Goal: Transaction & Acquisition: Obtain resource

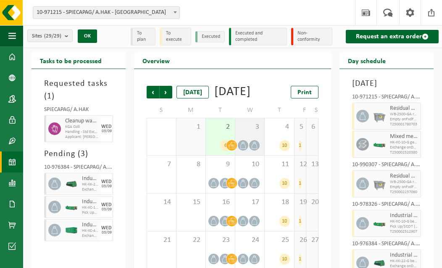
click at [227, 150] on span at bounding box center [232, 145] width 11 height 11
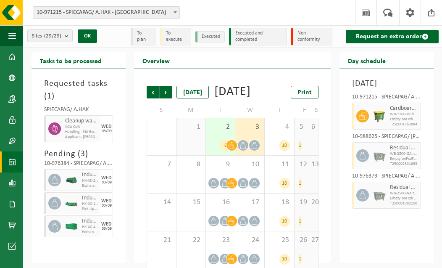
scroll to position [4, 0]
click at [11, 205] on span at bounding box center [12, 203] width 8 height 21
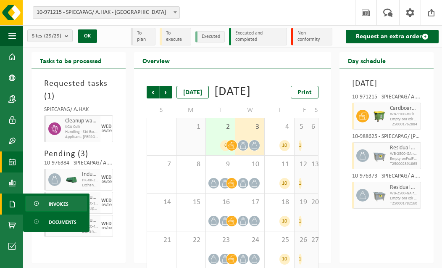
click at [60, 201] on span "Invoices" at bounding box center [59, 204] width 20 height 16
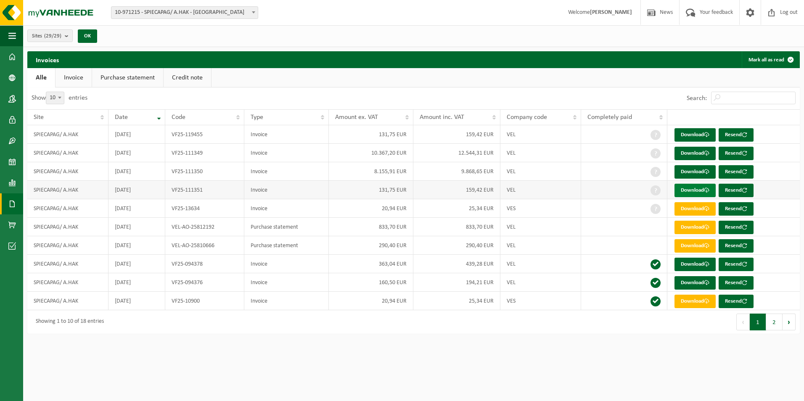
click at [442, 187] on link "Download" at bounding box center [694, 190] width 41 height 13
click at [442, 170] on link "Download" at bounding box center [694, 171] width 41 height 13
click at [442, 151] on link "Download" at bounding box center [694, 153] width 41 height 13
click at [442, 76] on ul "Alle Invoice Purchase statement Credit note" at bounding box center [413, 77] width 772 height 19
click at [442, 136] on span at bounding box center [706, 134] width 5 height 5
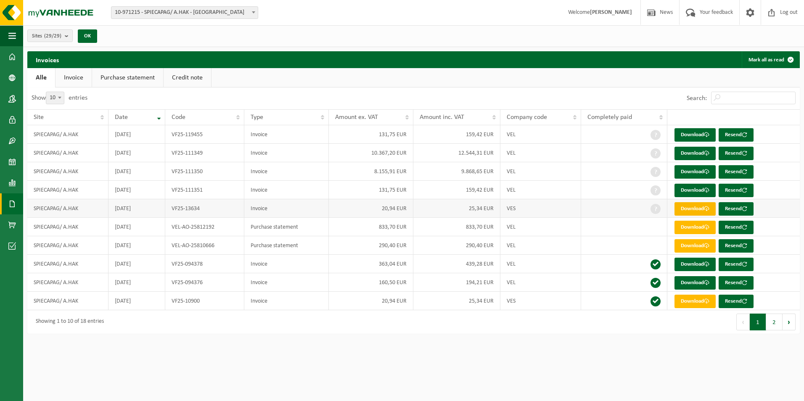
click at [442, 208] on link "Download" at bounding box center [694, 208] width 41 height 13
click at [442, 227] on link "Download" at bounding box center [694, 227] width 41 height 13
click at [442, 245] on link "Download" at bounding box center [694, 245] width 41 height 13
click at [442, 267] on button "2" at bounding box center [774, 322] width 16 height 17
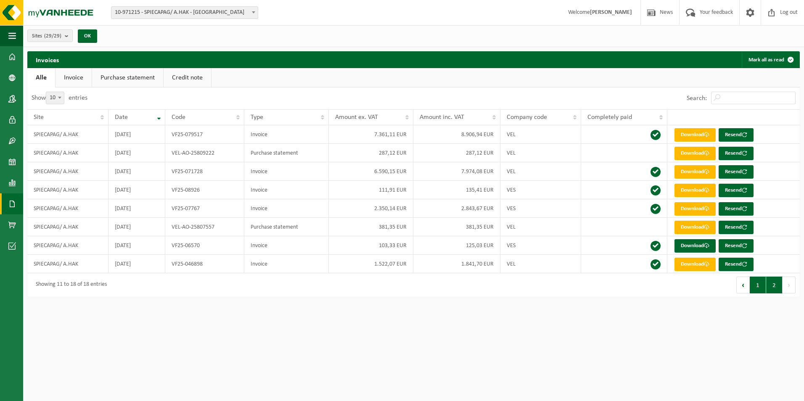
click at [442, 267] on button "1" at bounding box center [757, 285] width 16 height 17
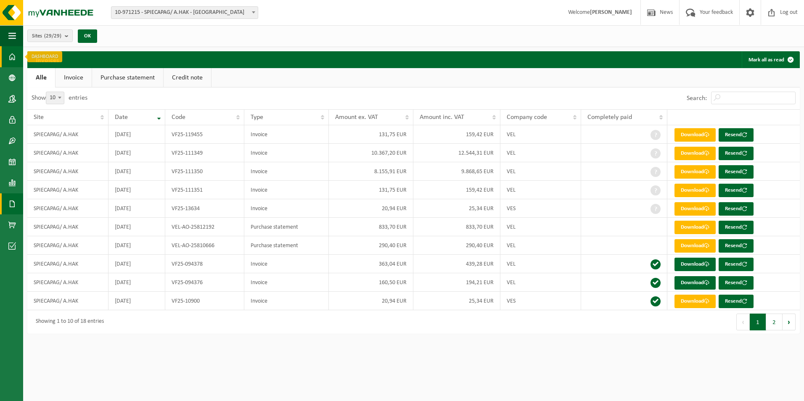
click at [11, 56] on span at bounding box center [12, 56] width 8 height 21
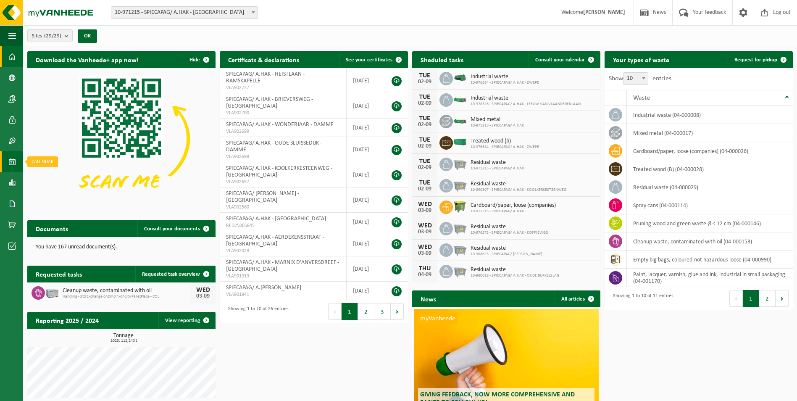
click at [11, 163] on span at bounding box center [12, 161] width 8 height 21
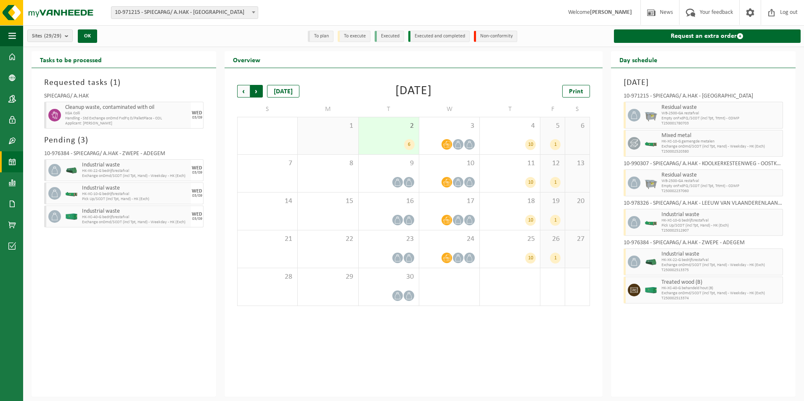
click at [245, 92] on span "Previous" at bounding box center [243, 91] width 13 height 13
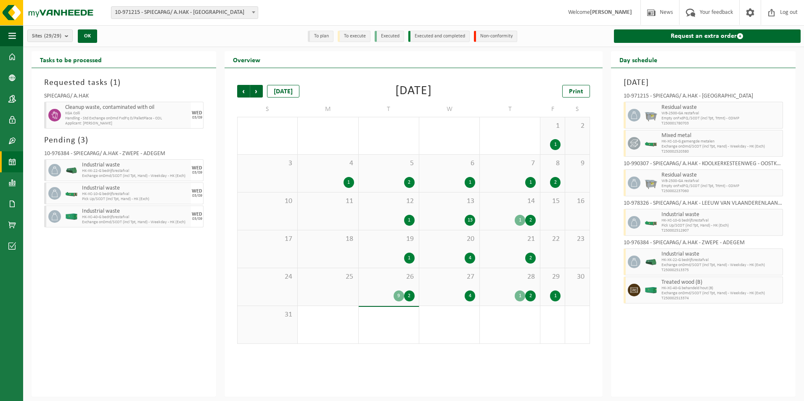
click at [556, 145] on div "1" at bounding box center [555, 144] width 11 height 11
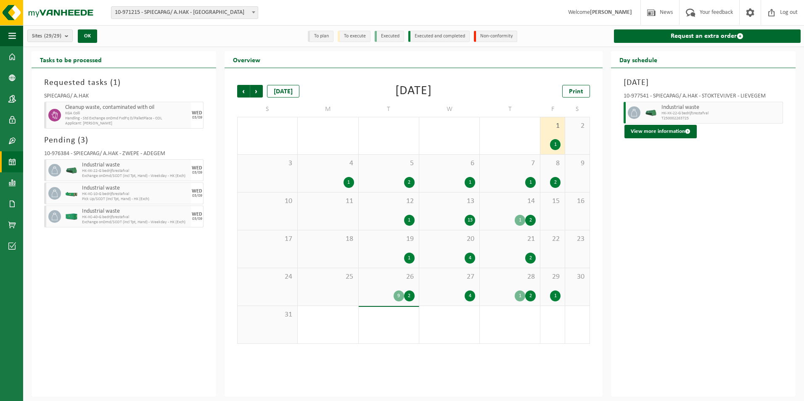
click at [348, 181] on div "1" at bounding box center [348, 182] width 11 height 11
click at [409, 181] on div "2" at bounding box center [409, 182] width 11 height 11
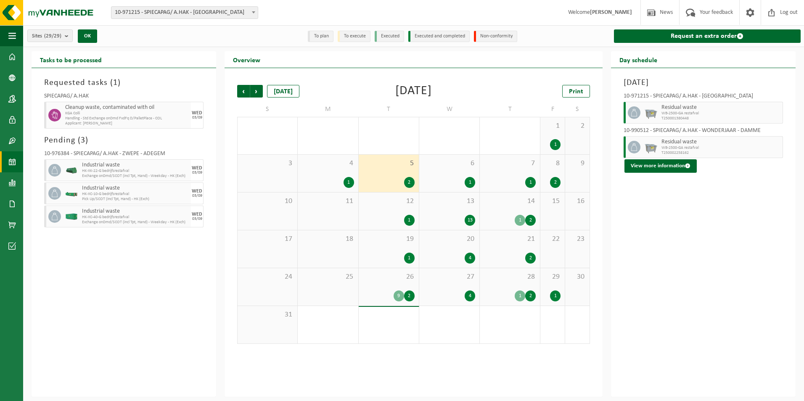
drag, startPoint x: 409, startPoint y: 181, endPoint x: 470, endPoint y: 182, distance: 60.5
click at [470, 182] on div "1" at bounding box center [469, 182] width 11 height 11
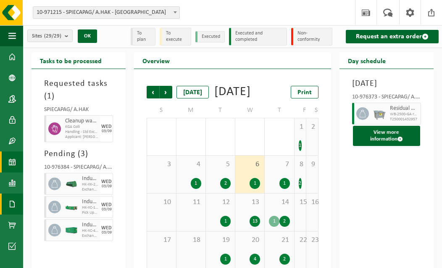
click at [8, 203] on link "Documents" at bounding box center [11, 203] width 23 height 21
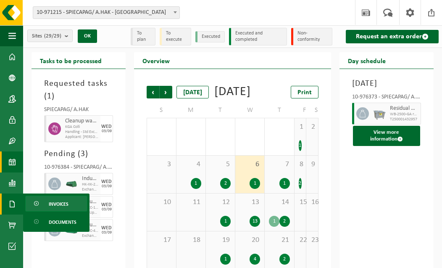
click at [66, 203] on span "Invoices" at bounding box center [59, 204] width 20 height 16
